Goal: Task Accomplishment & Management: Use online tool/utility

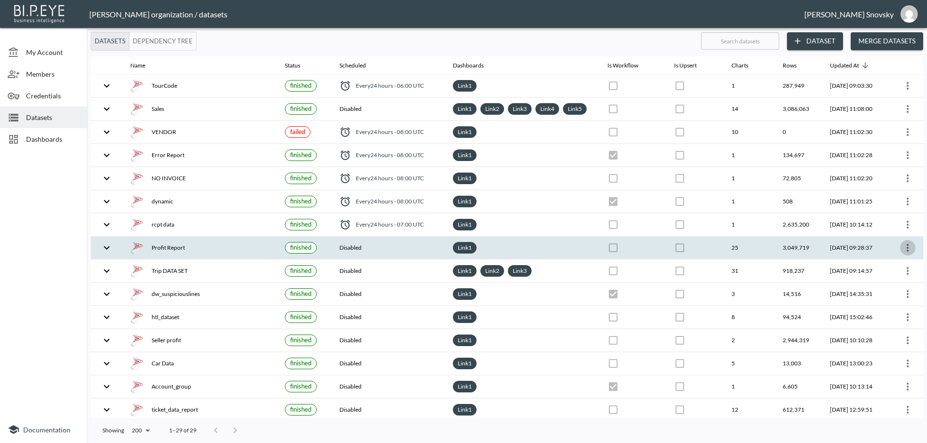
click at [907, 254] on icon "more" at bounding box center [907, 248] width 12 height 12
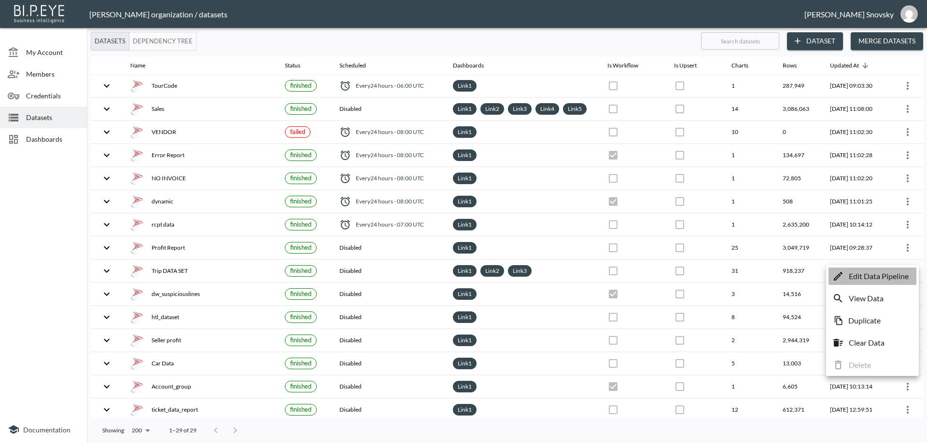
click at [903, 278] on p "Edit Data Pipeline" at bounding box center [878, 277] width 60 height 12
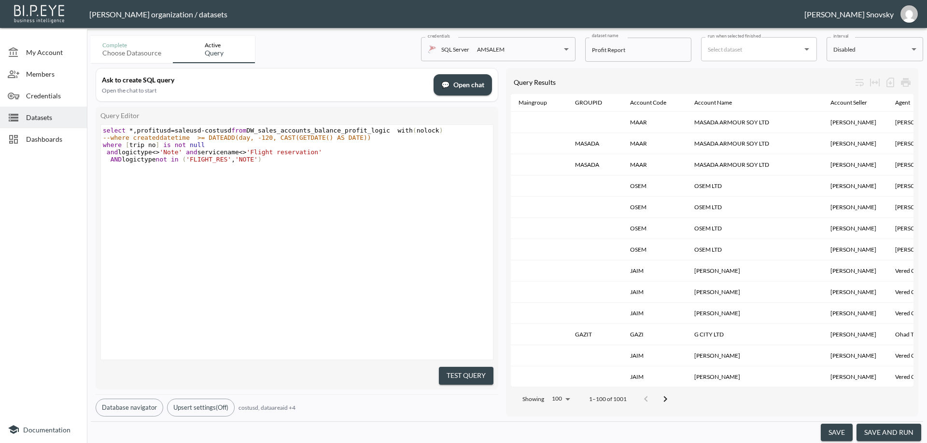
click at [890, 431] on button "save and run" at bounding box center [888, 433] width 65 height 18
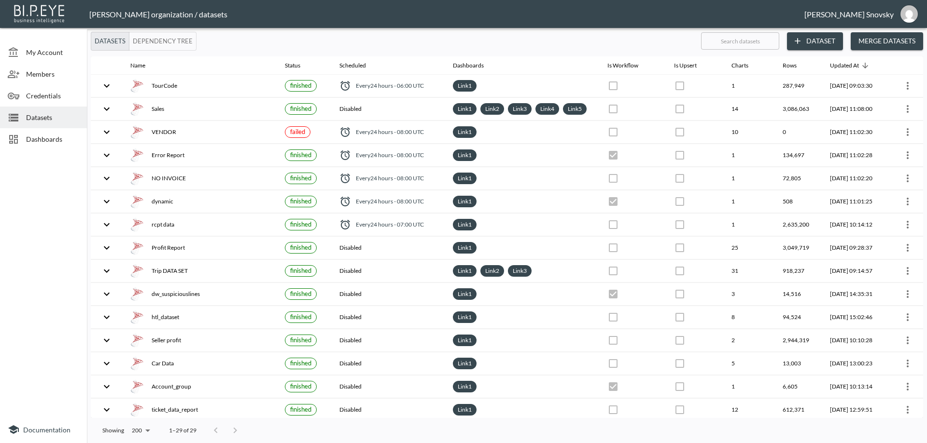
checkbox input "false"
checkbox input "true"
checkbox input "false"
checkbox input "true"
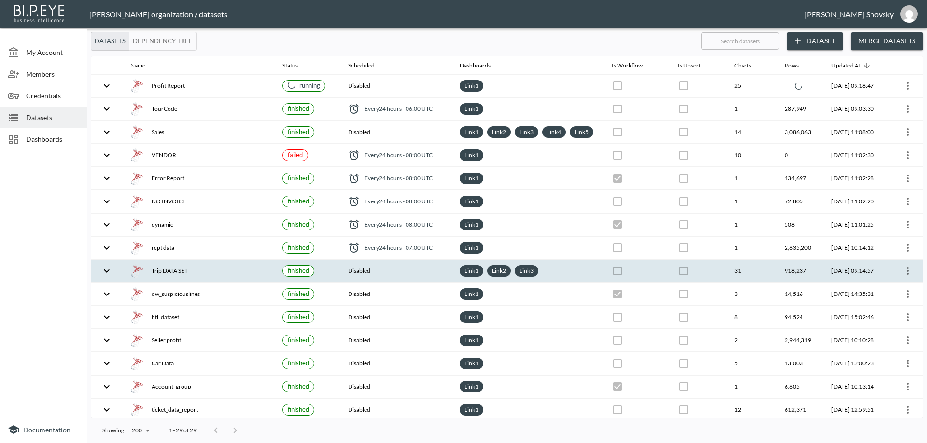
click at [213, 278] on div "Trip DATA SET" at bounding box center [198, 271] width 137 height 14
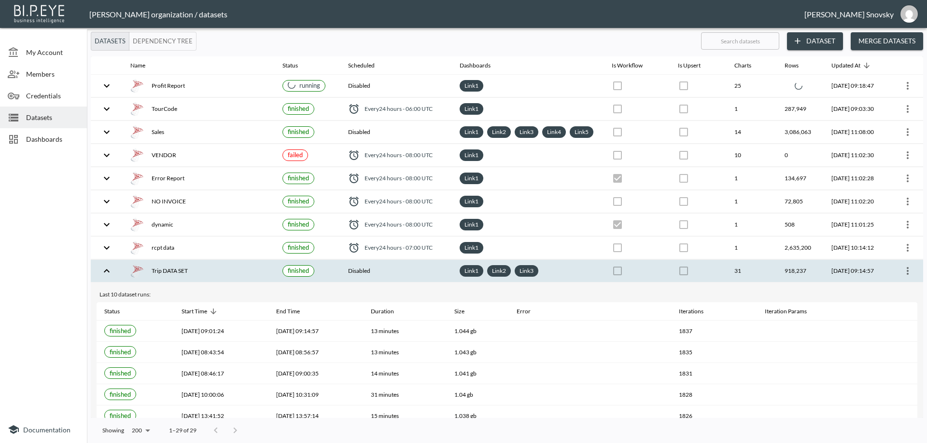
click at [906, 275] on icon "more" at bounding box center [907, 271] width 2 height 8
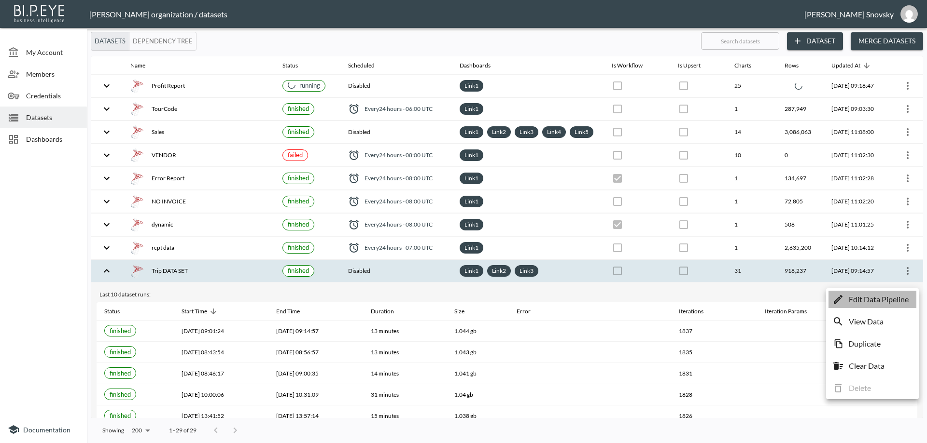
click at [891, 298] on p "Edit Data Pipeline" at bounding box center [878, 300] width 60 height 12
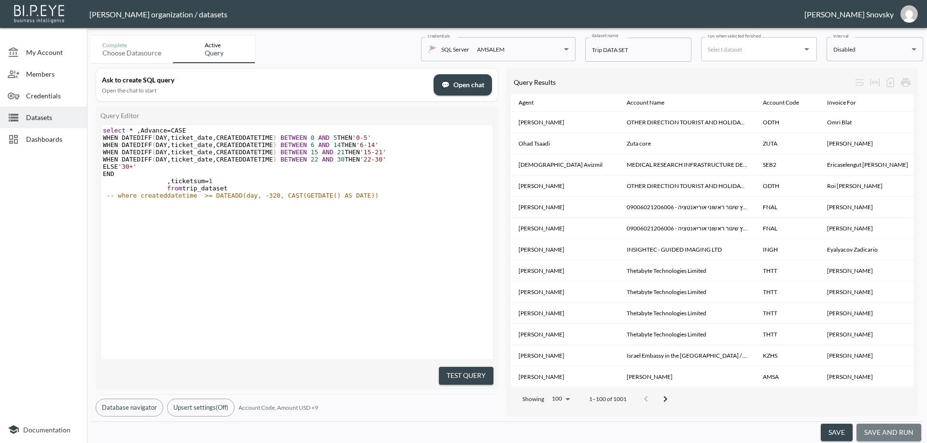
click at [875, 428] on button "save and run" at bounding box center [888, 433] width 65 height 18
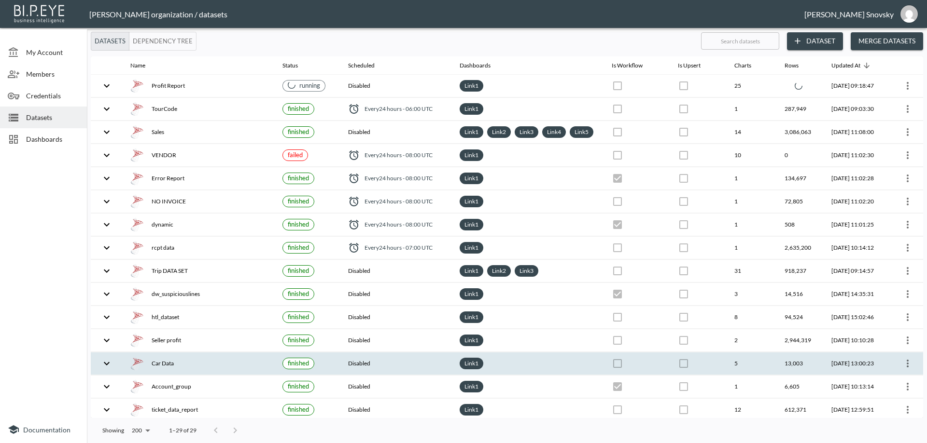
checkbox input "false"
checkbox input "true"
checkbox input "false"
checkbox input "true"
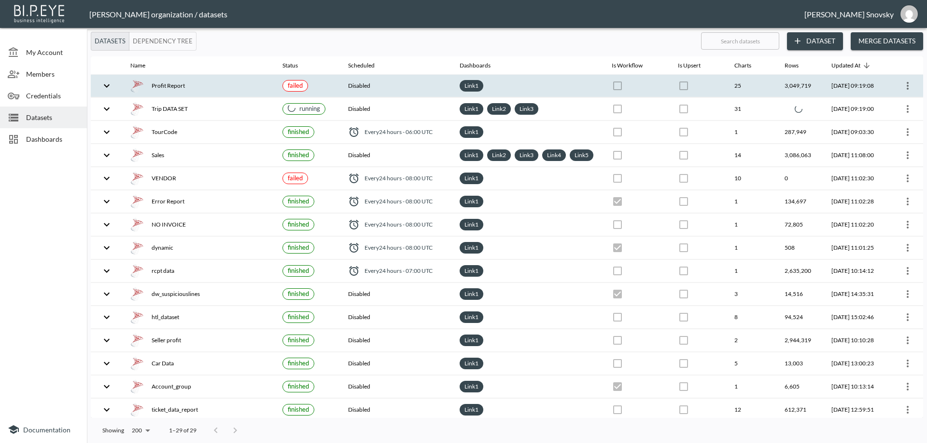
click at [229, 92] on div "Profit Report" at bounding box center [198, 86] width 137 height 14
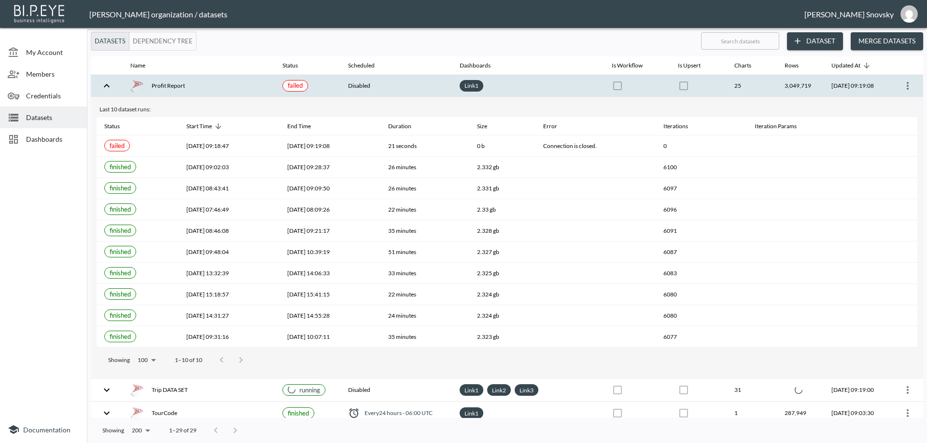
click at [903, 83] on icon "more" at bounding box center [907, 86] width 12 height 12
click at [886, 100] on p "Edit Data Pipeline" at bounding box center [878, 105] width 60 height 12
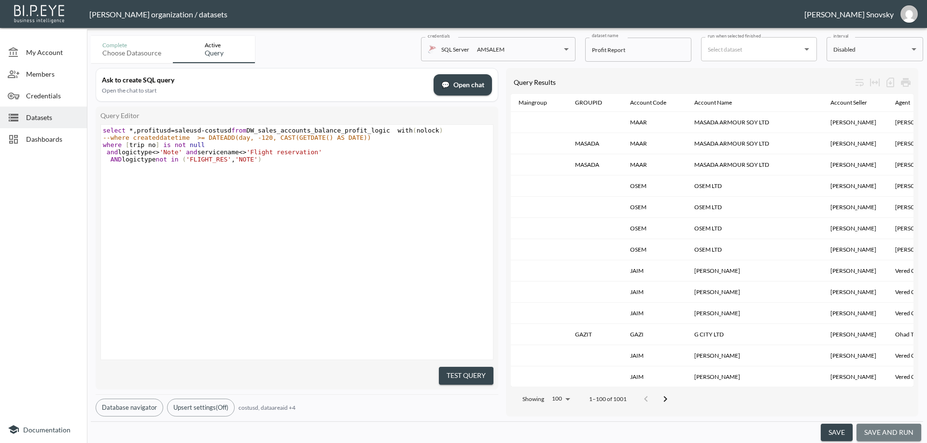
click at [886, 434] on button "save and run" at bounding box center [888, 433] width 65 height 18
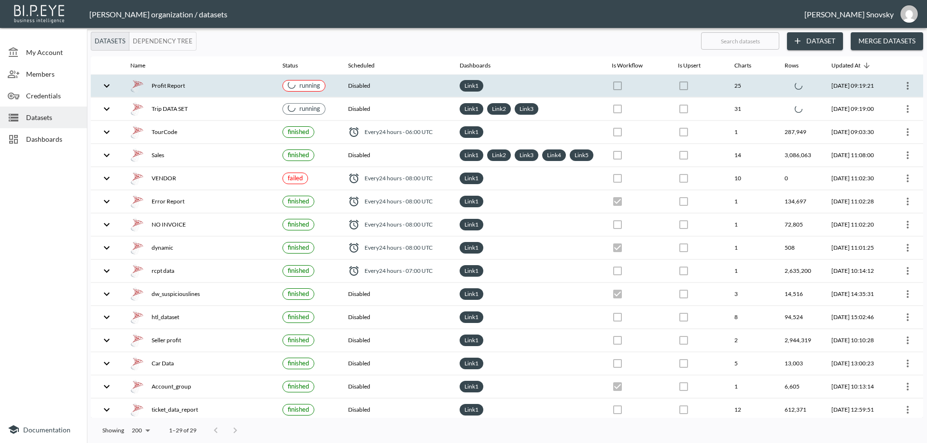
click at [380, 80] on th "Disabled" at bounding box center [395, 86] width 111 height 23
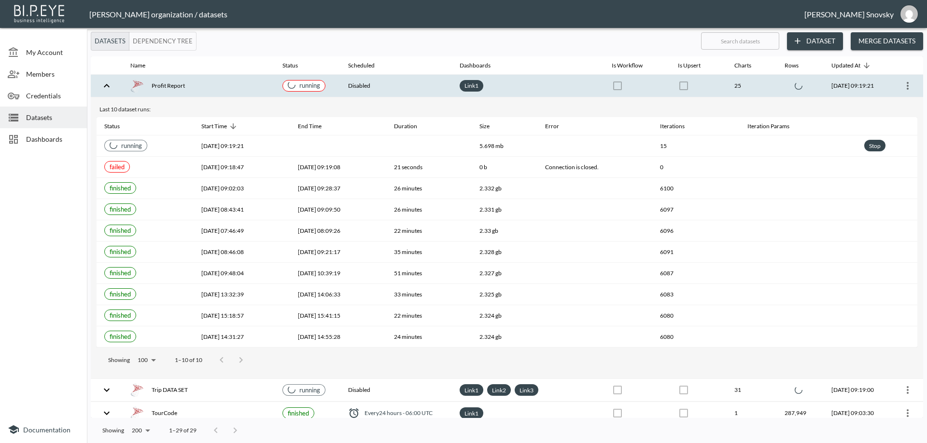
click at [380, 80] on th "Disabled" at bounding box center [395, 86] width 111 height 23
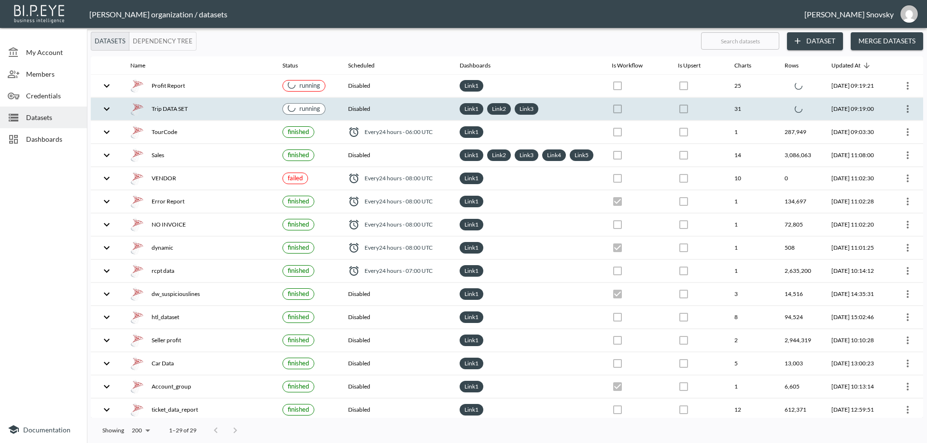
click at [395, 111] on th "Disabled" at bounding box center [395, 109] width 111 height 23
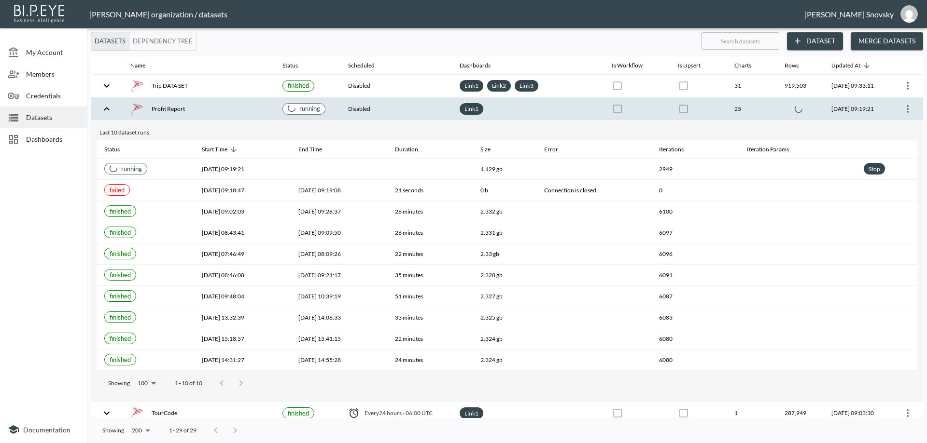
click at [389, 107] on th "Disabled" at bounding box center [395, 109] width 111 height 23
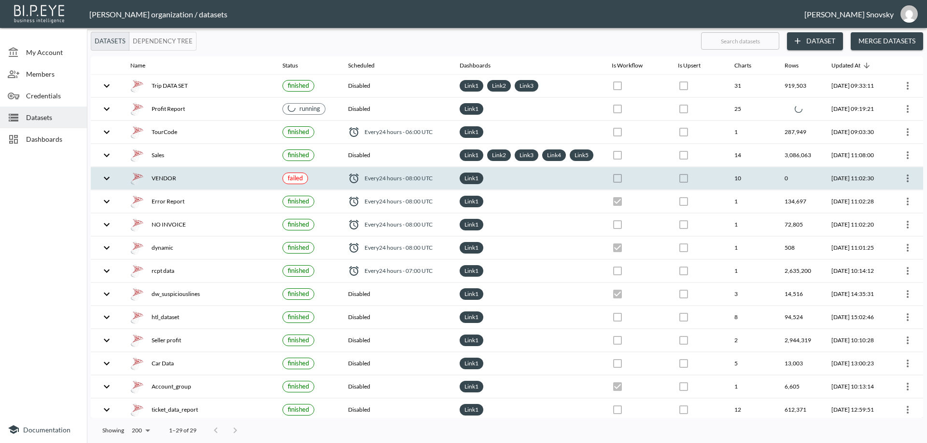
click at [387, 182] on span "Every 24 hours - 08:00 UTC" at bounding box center [398, 178] width 68 height 8
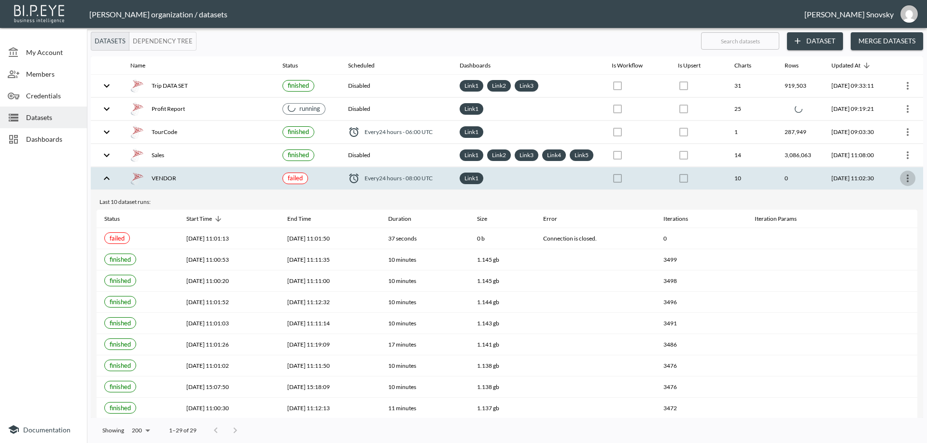
click at [904, 183] on icon "more" at bounding box center [907, 179] width 12 height 12
click at [899, 204] on p "Edit Data Pipeline" at bounding box center [878, 207] width 60 height 12
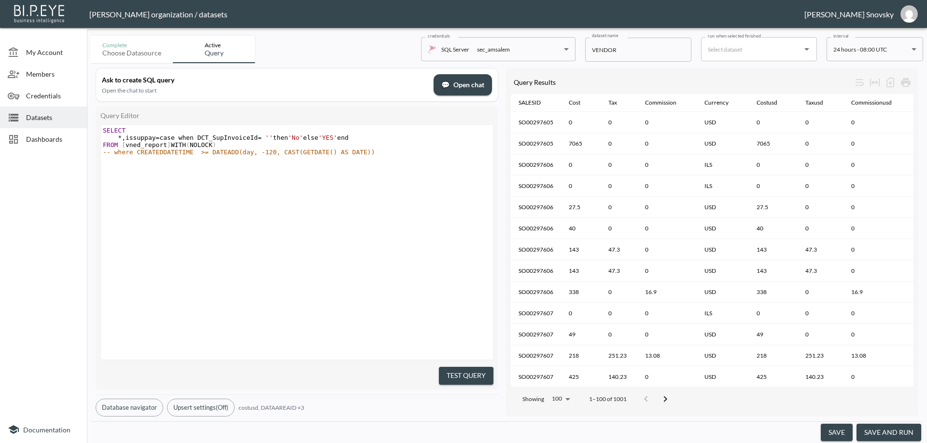
click at [885, 430] on button "save and run" at bounding box center [888, 433] width 65 height 18
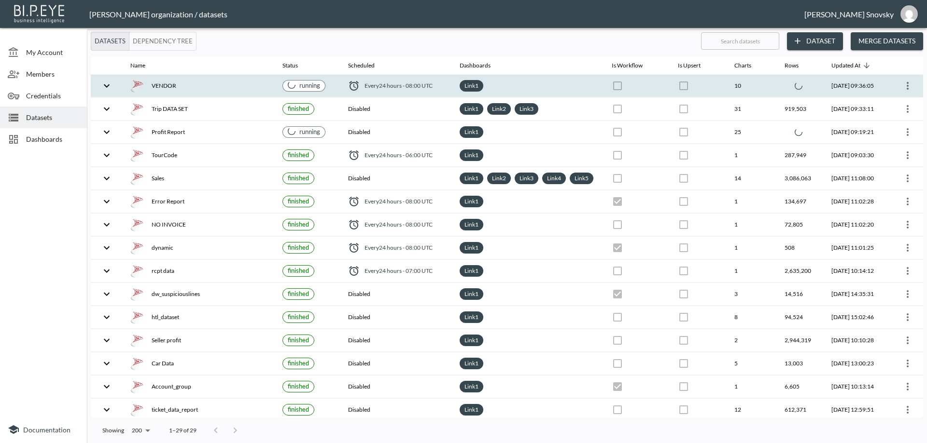
click at [242, 88] on div "VENDOR" at bounding box center [198, 86] width 137 height 14
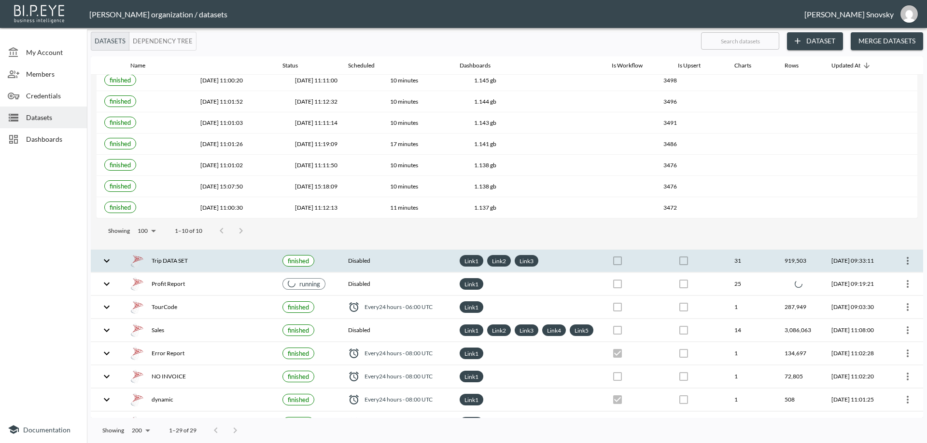
scroll to position [145, 0]
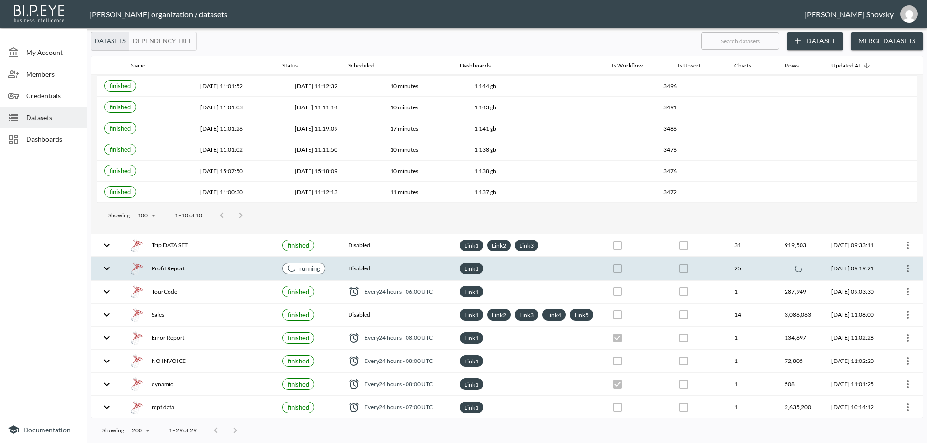
click at [220, 267] on div "Profit Report" at bounding box center [198, 269] width 137 height 14
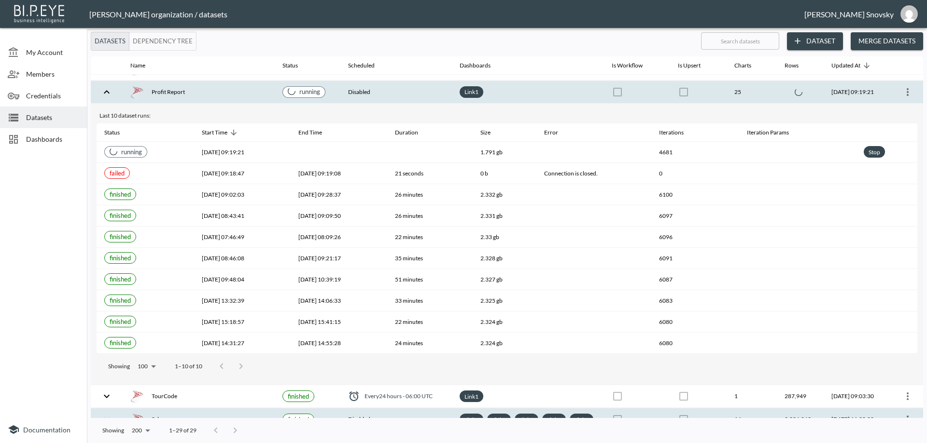
scroll to position [0, 0]
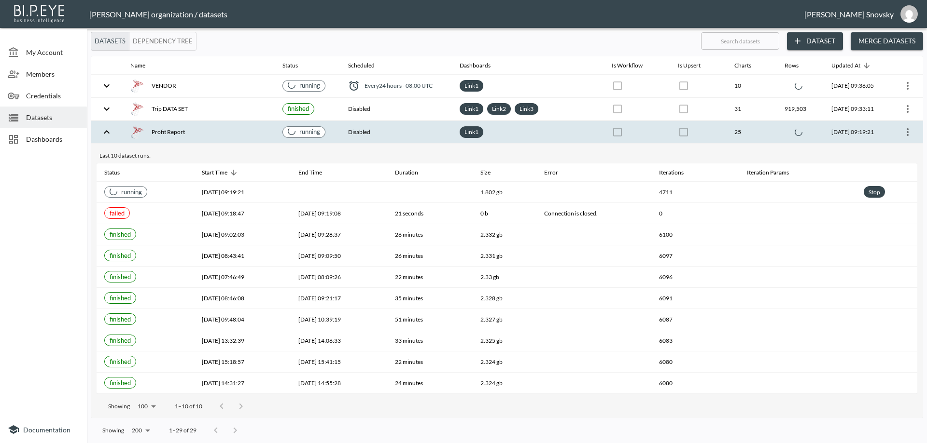
click at [246, 129] on div "Profit Report" at bounding box center [198, 132] width 137 height 14
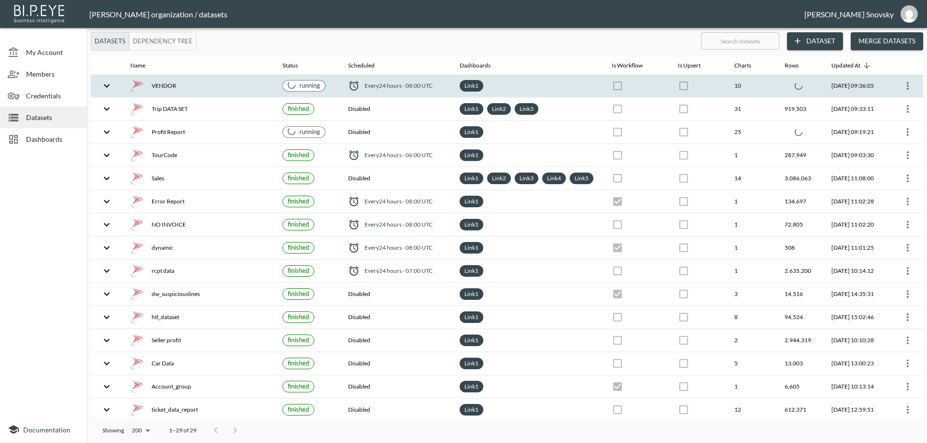
click at [248, 86] on div "VENDOR" at bounding box center [198, 86] width 137 height 14
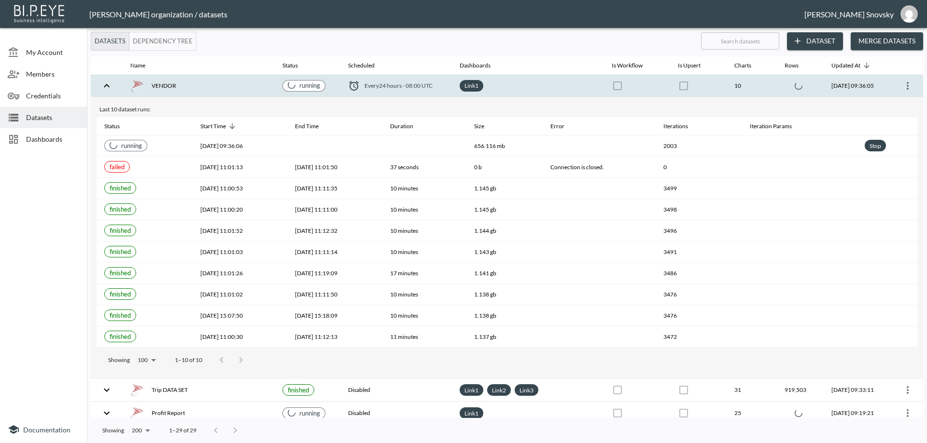
click at [248, 86] on div "VENDOR" at bounding box center [198, 86] width 137 height 14
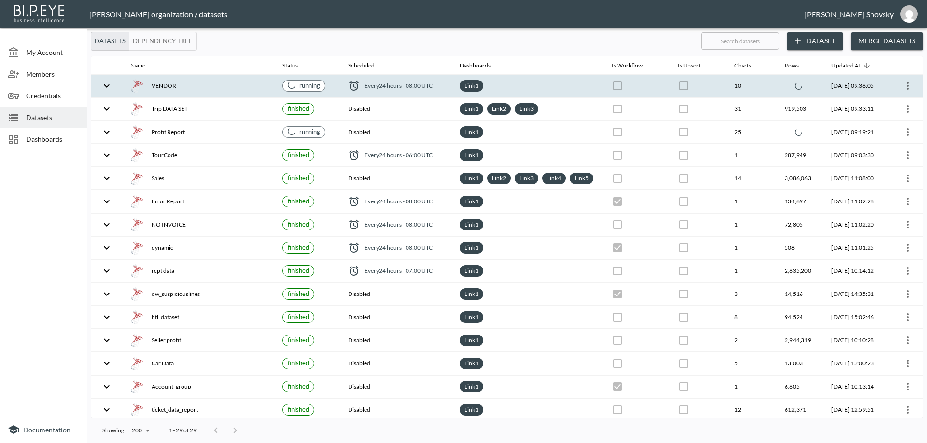
click at [305, 91] on div "running" at bounding box center [303, 86] width 43 height 12
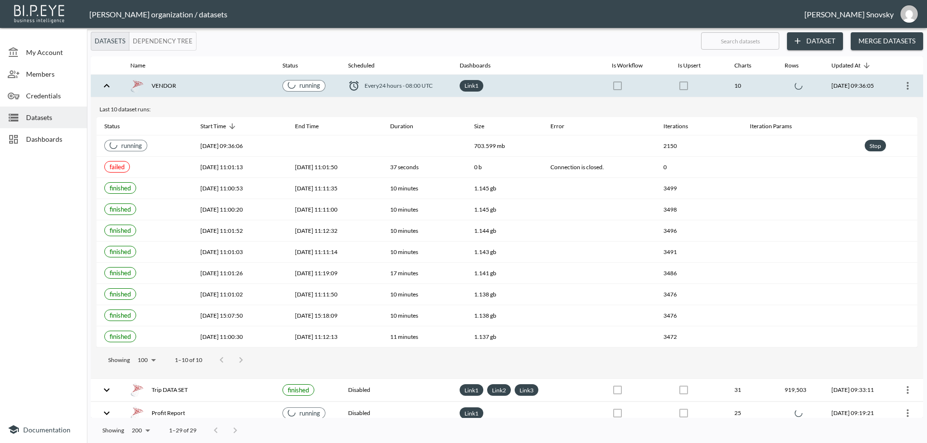
click at [305, 91] on div "running" at bounding box center [303, 86] width 43 height 12
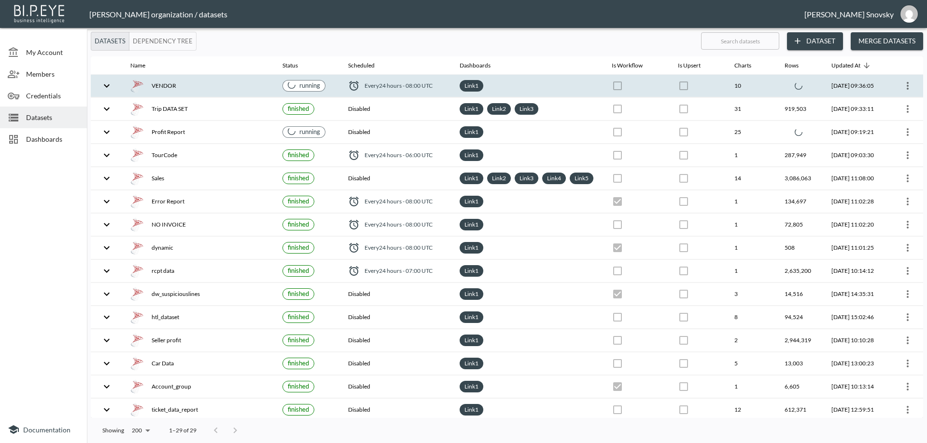
click at [258, 88] on div "VENDOR" at bounding box center [198, 86] width 137 height 14
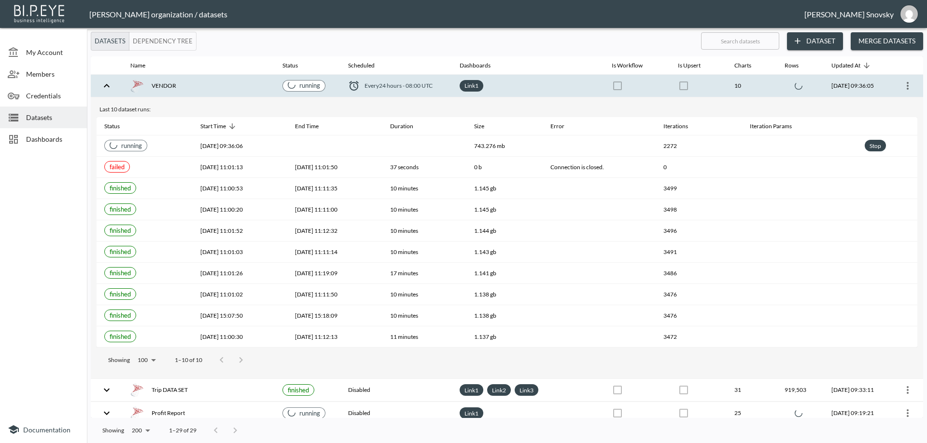
click at [260, 89] on div "VENDOR" at bounding box center [198, 86] width 137 height 14
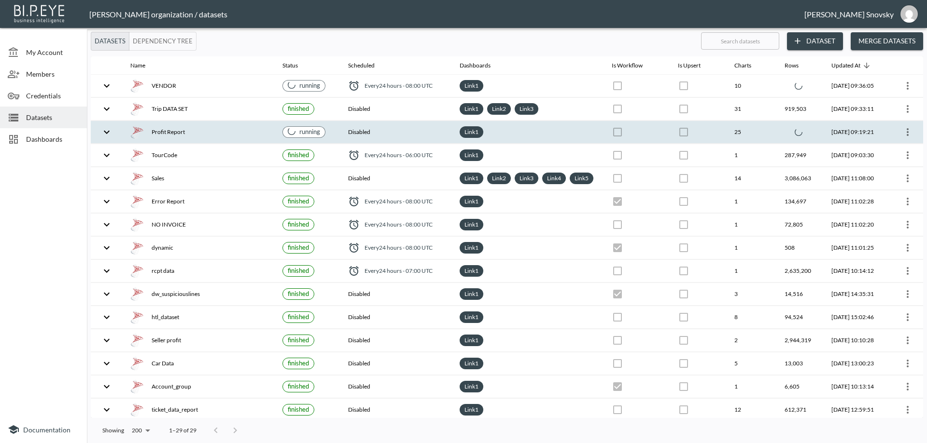
click at [275, 130] on th "running" at bounding box center [307, 132] width 65 height 23
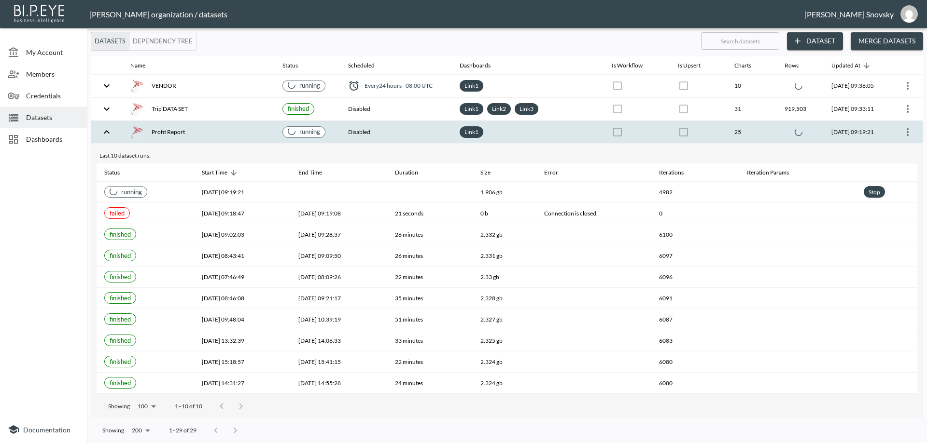
click at [275, 130] on th "running" at bounding box center [307, 132] width 65 height 23
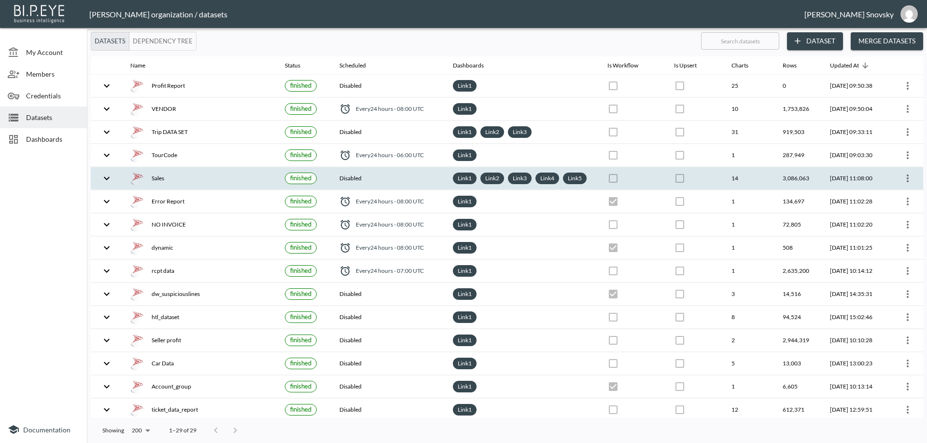
click at [907, 184] on icon "more" at bounding box center [907, 179] width 12 height 12
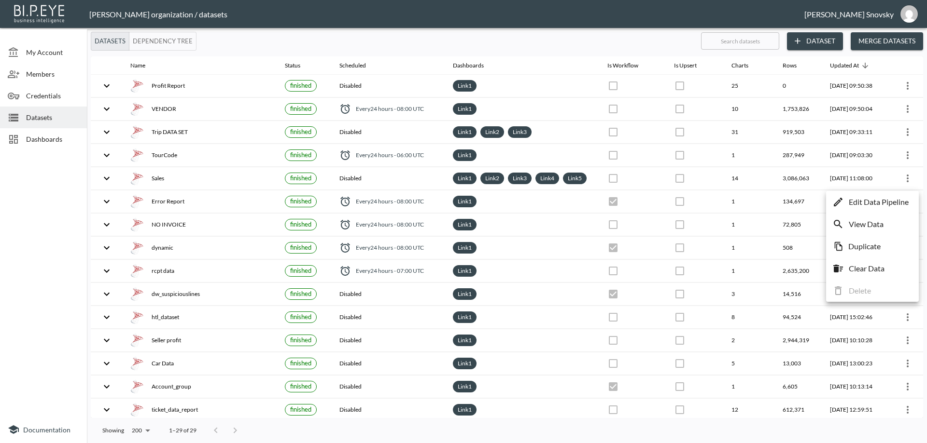
click at [900, 198] on p "Edit Data Pipeline" at bounding box center [878, 202] width 60 height 12
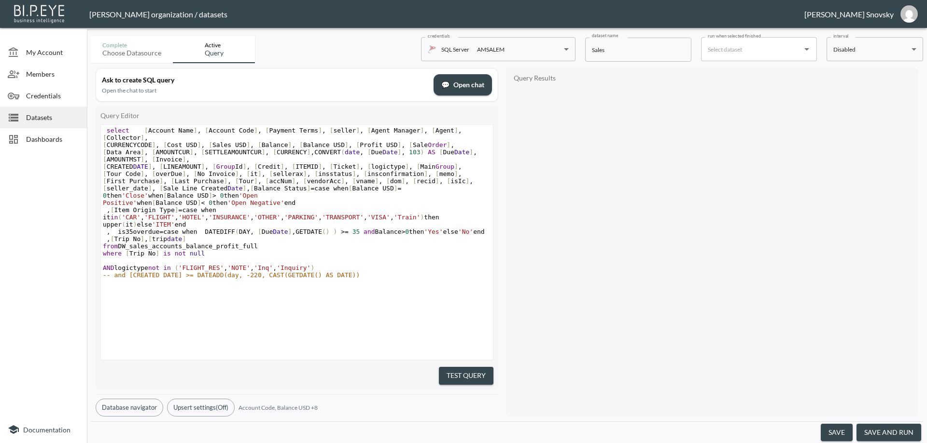
click at [883, 430] on button "save and run" at bounding box center [888, 433] width 65 height 18
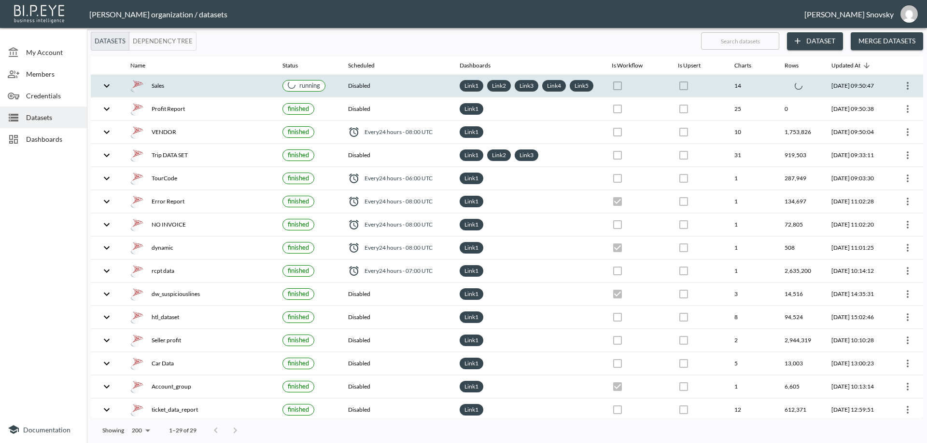
click at [247, 88] on div "Sales" at bounding box center [198, 86] width 137 height 14
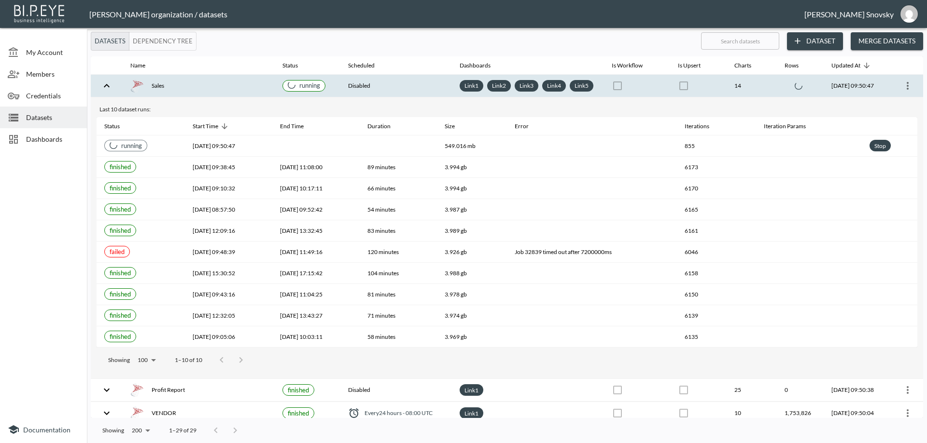
click at [258, 86] on div "Sales" at bounding box center [198, 86] width 137 height 14
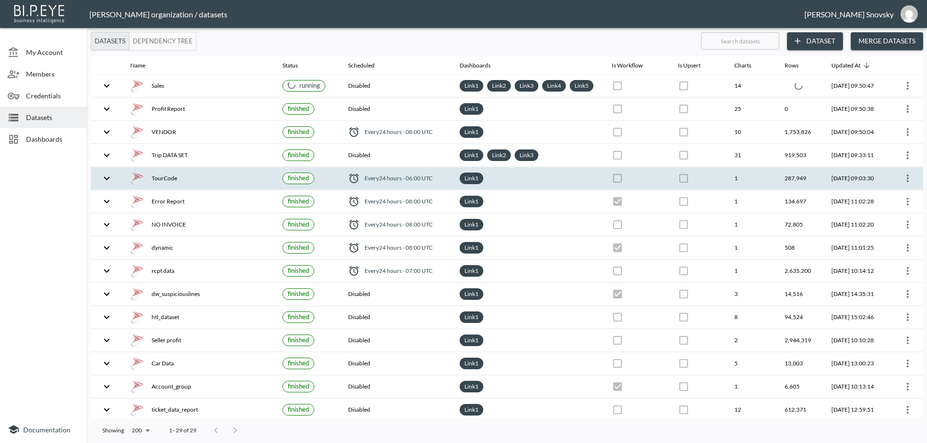
click at [841, 186] on th "[DATE] 09:03:30" at bounding box center [855, 178] width 65 height 23
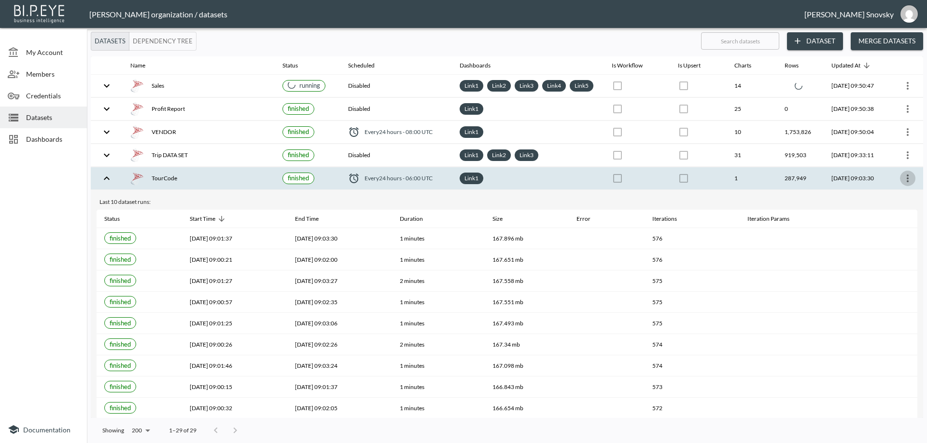
click at [907, 184] on icon "more" at bounding box center [907, 179] width 12 height 12
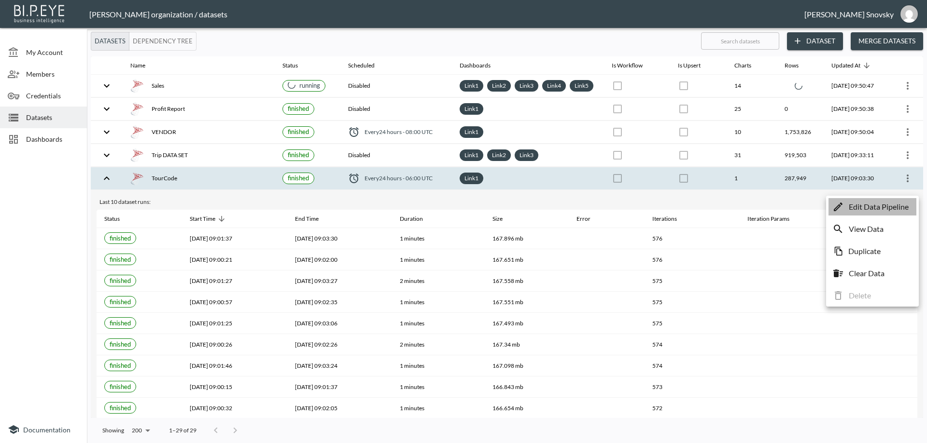
click at [895, 204] on p "Edit Data Pipeline" at bounding box center [878, 207] width 60 height 12
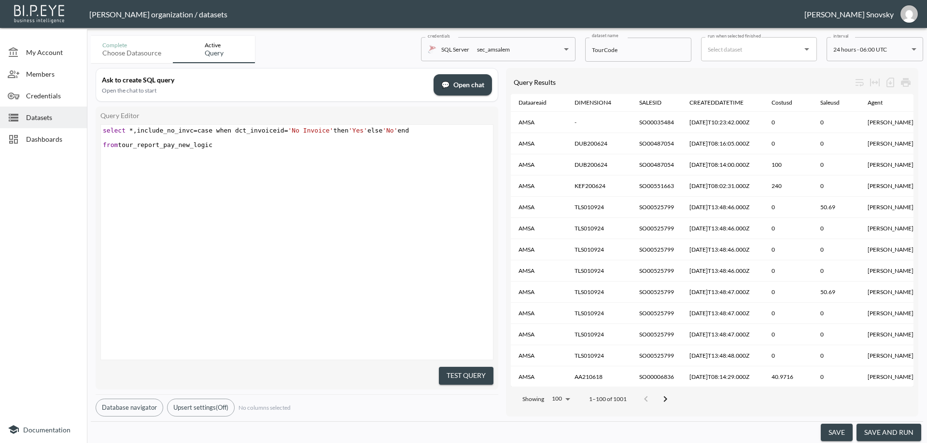
click at [189, 145] on span "from tour_report_pay_new_logic" at bounding box center [158, 144] width 110 height 7
type textarea "tour_report_pay_new_logic"
click at [189, 145] on span "from tour_report_pay_new_logic" at bounding box center [158, 144] width 110 height 7
